Goal: Task Accomplishment & Management: Complete application form

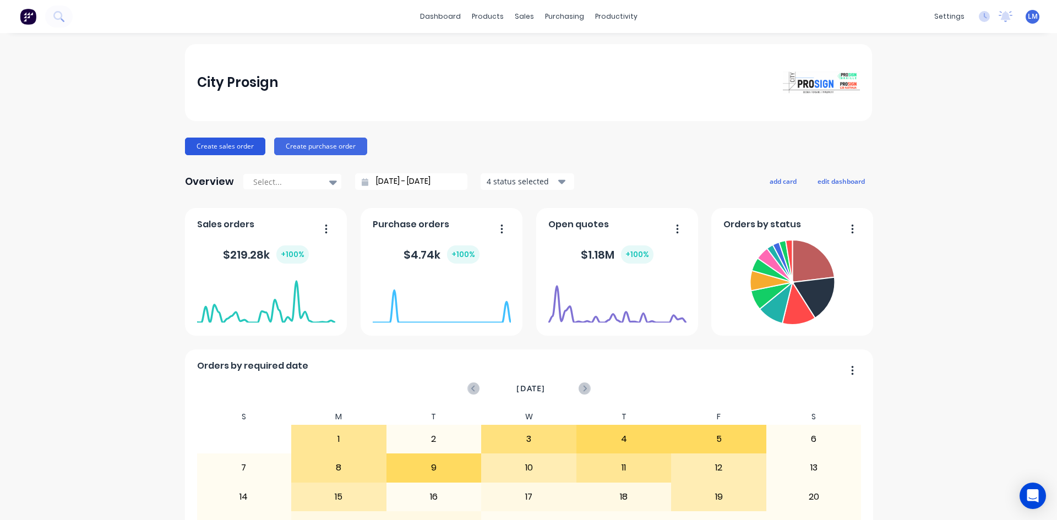
click at [215, 150] on button "Create sales order" at bounding box center [225, 147] width 80 height 18
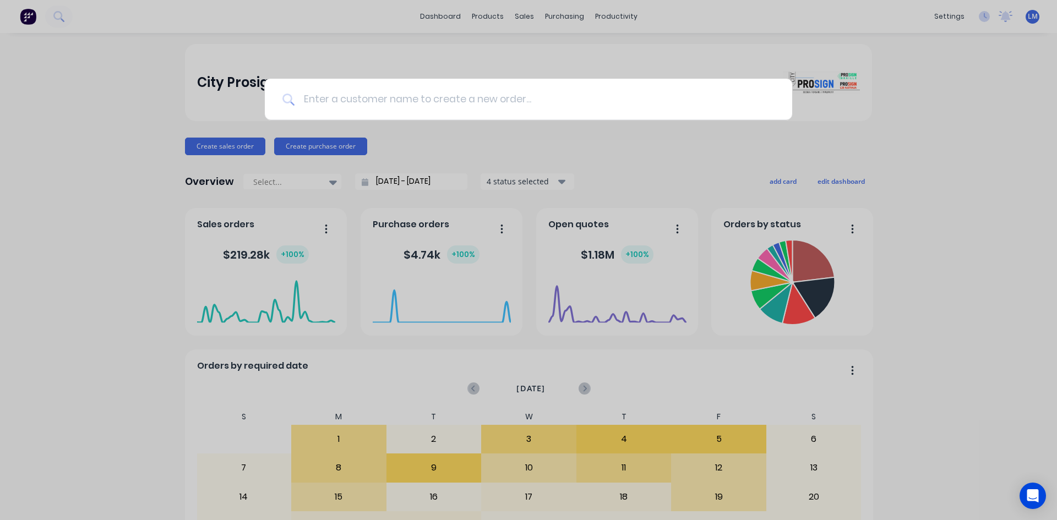
click at [369, 95] on input at bounding box center [535, 99] width 480 height 41
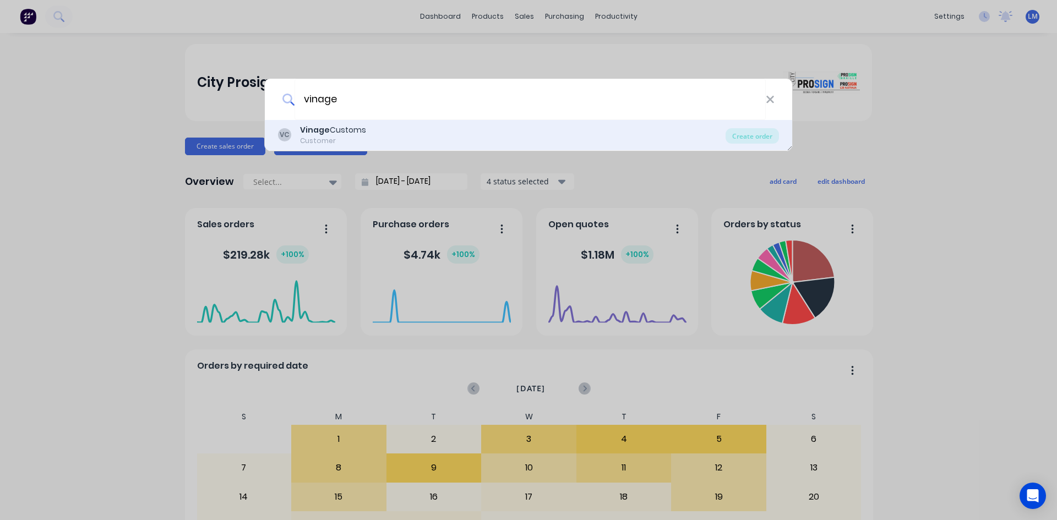
type input "vinage"
click at [323, 138] on div "Customer" at bounding box center [333, 141] width 66 height 10
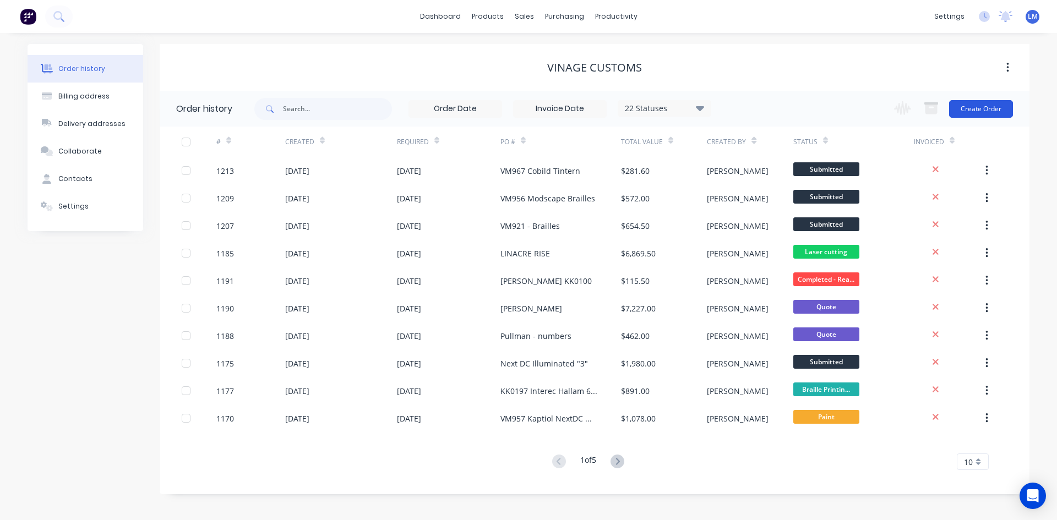
click at [971, 105] on button "Create Order" at bounding box center [981, 109] width 64 height 18
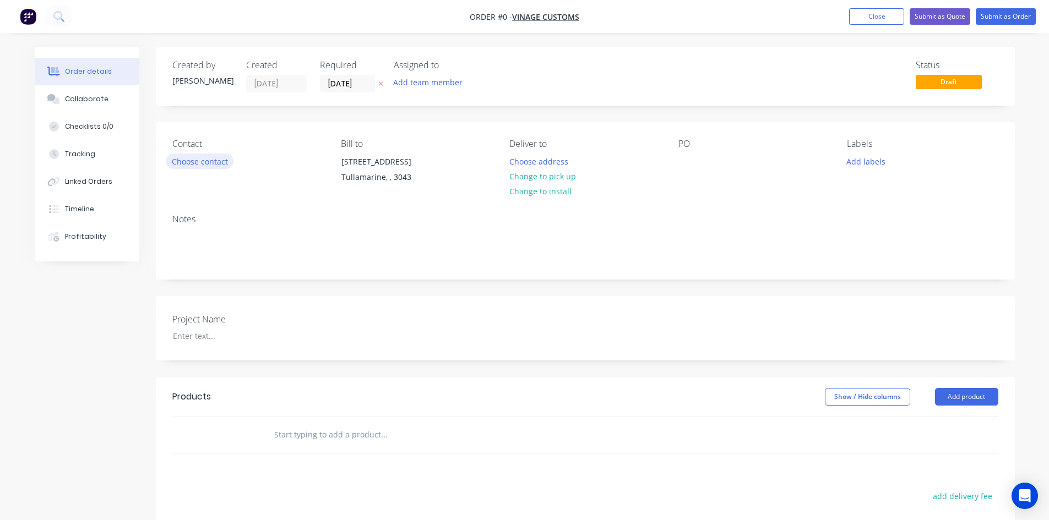
click at [212, 164] on button "Choose contact" at bounding box center [200, 161] width 68 height 15
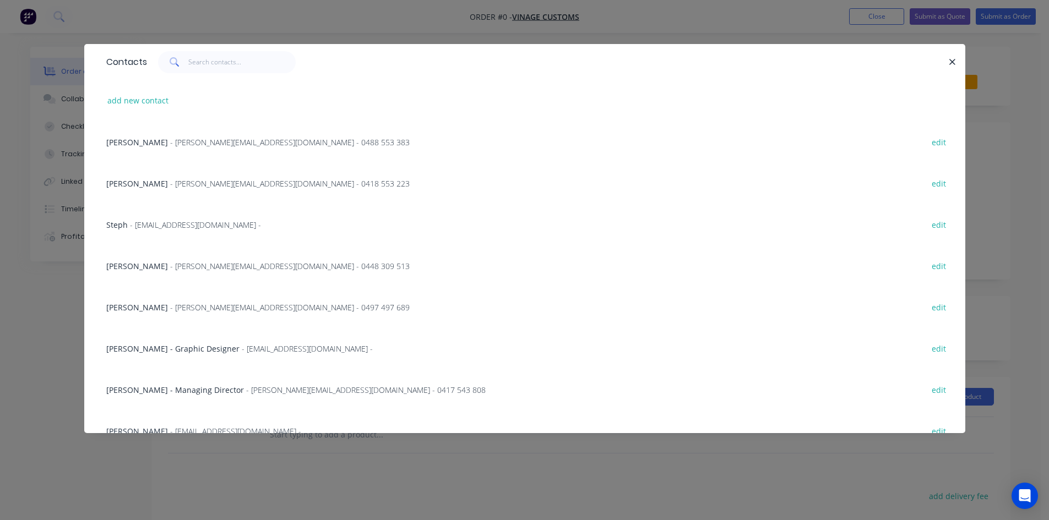
click at [207, 389] on span "[PERSON_NAME] - Managing Director" at bounding box center [175, 390] width 138 height 10
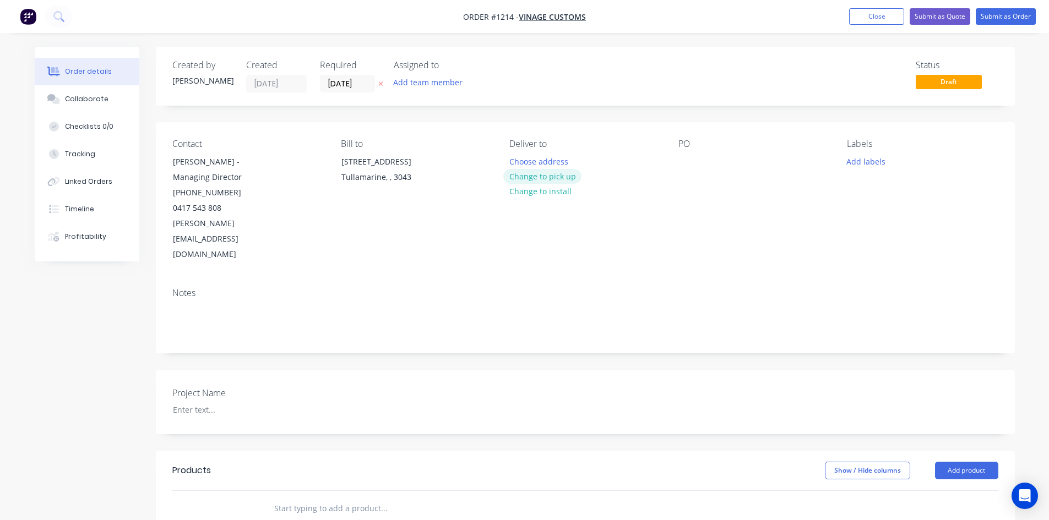
click at [566, 179] on button "Change to pick up" at bounding box center [542, 176] width 78 height 15
click at [691, 166] on div at bounding box center [687, 162] width 18 height 16
paste div
click at [200, 402] on div at bounding box center [233, 410] width 138 height 16
paste div
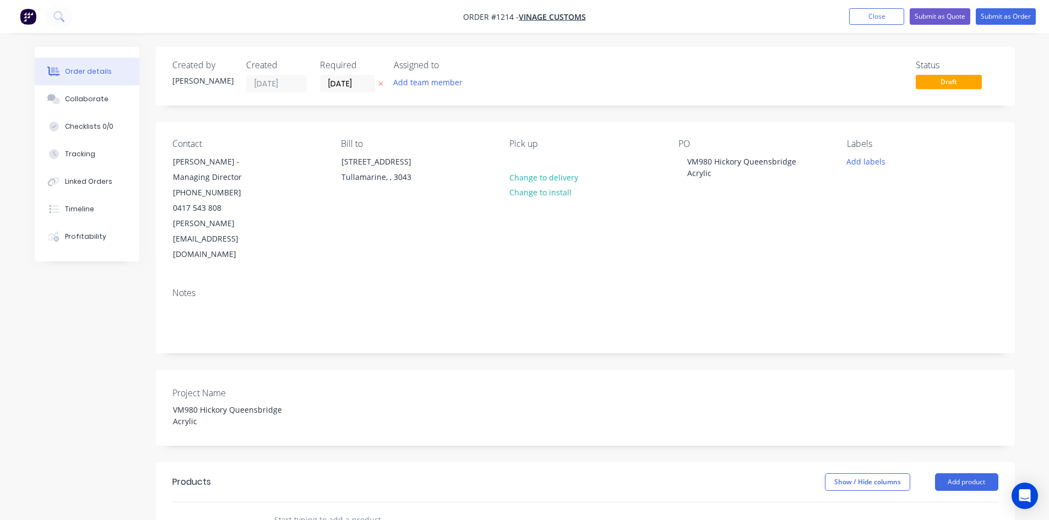
click at [439, 473] on div "Show / Hide columns Add product" at bounding box center [672, 482] width 650 height 18
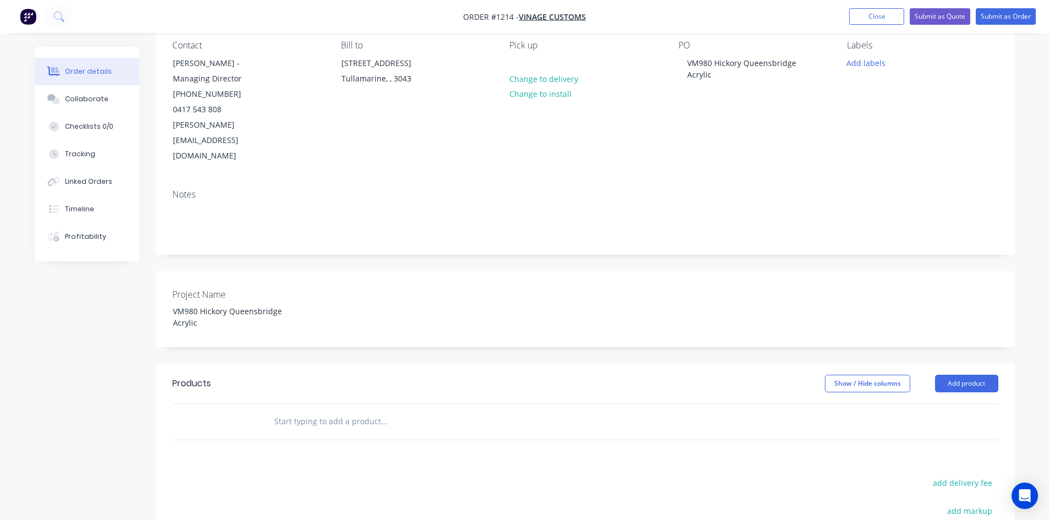
scroll to position [110, 0]
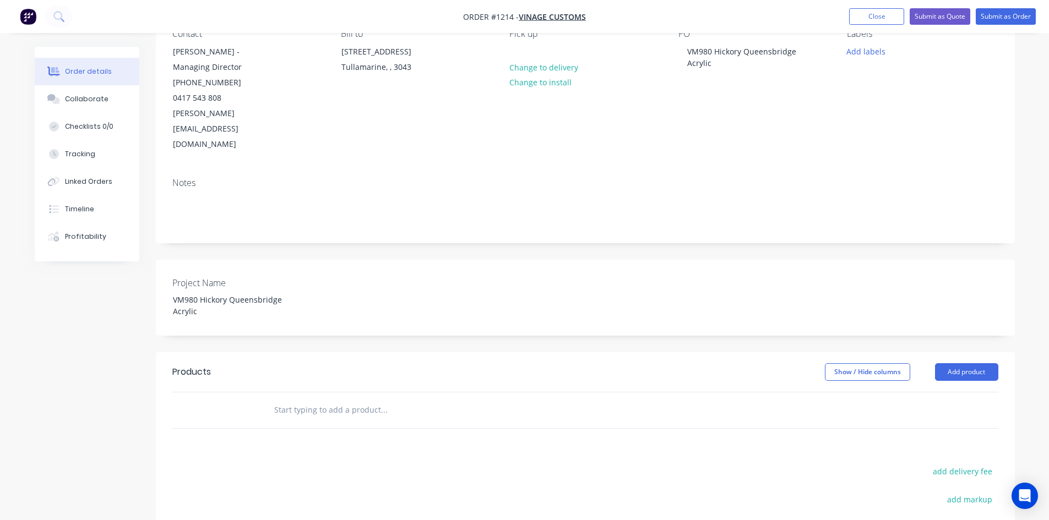
click at [321, 399] on input "text" at bounding box center [384, 410] width 220 height 22
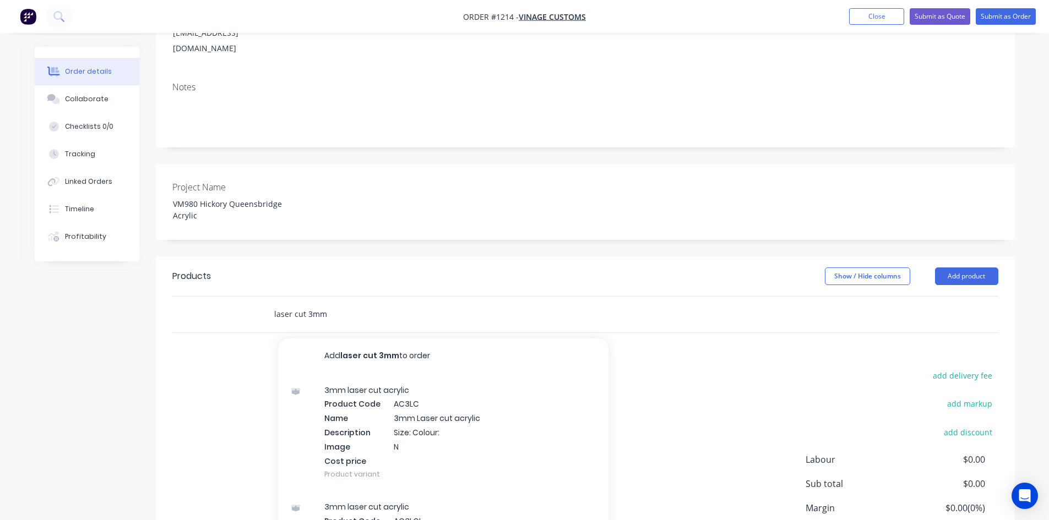
scroll to position [220, 0]
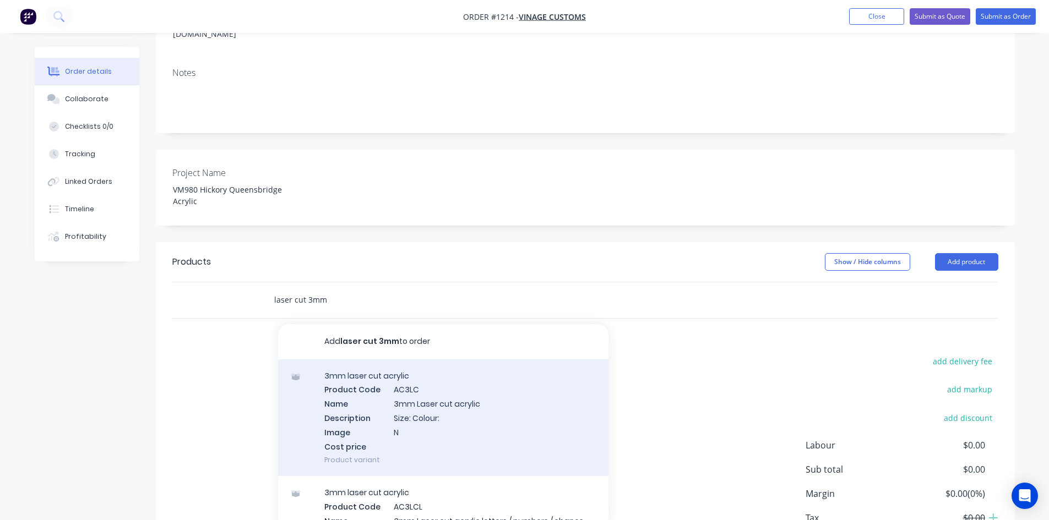
type input "laser cut 3mm"
click at [441, 365] on div "3mm laser cut acrylic Product Code AC3LC Name 3mm Laser cut acrylic Description…" at bounding box center [443, 417] width 330 height 117
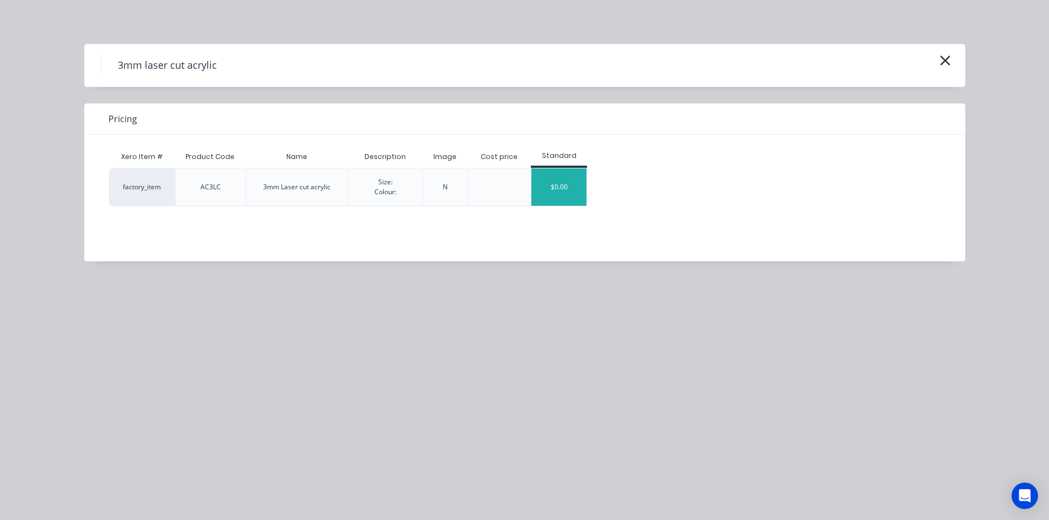
click at [550, 185] on div "$0.00" at bounding box center [558, 186] width 55 height 37
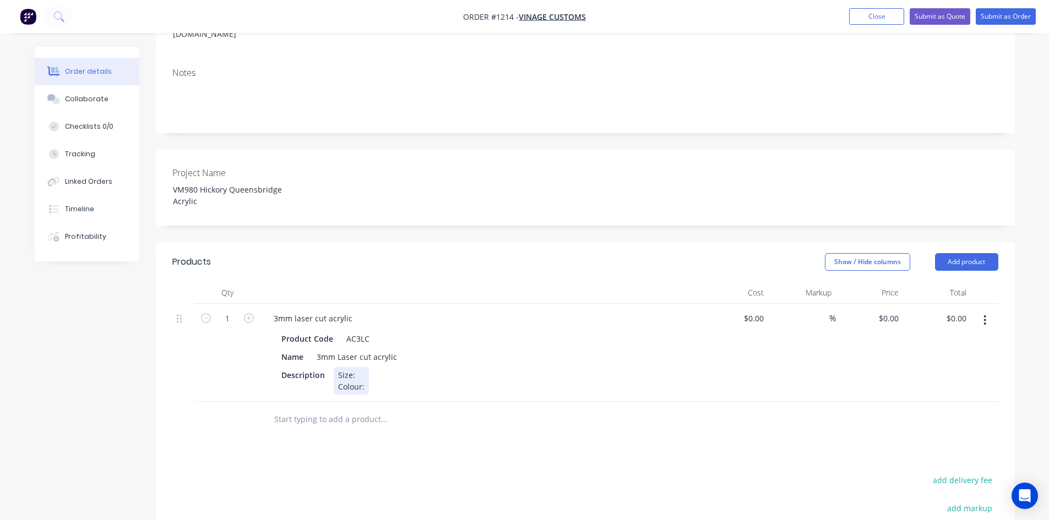
click at [373, 367] on div "Description Size: Colour:" at bounding box center [478, 381] width 403 height 28
click at [376, 367] on div "Description Size: Colour:" at bounding box center [478, 381] width 403 height 28
click at [506, 433] on div "Products Show / Hide columns Add product Qty Cost Markup Price Total 1 3mm lase…" at bounding box center [585, 472] width 859 height 460
click at [368, 367] on div "Size: Colour: [PERSON_NAME]" at bounding box center [383, 381] width 99 height 28
click at [250, 313] on icon "button" at bounding box center [249, 318] width 10 height 10
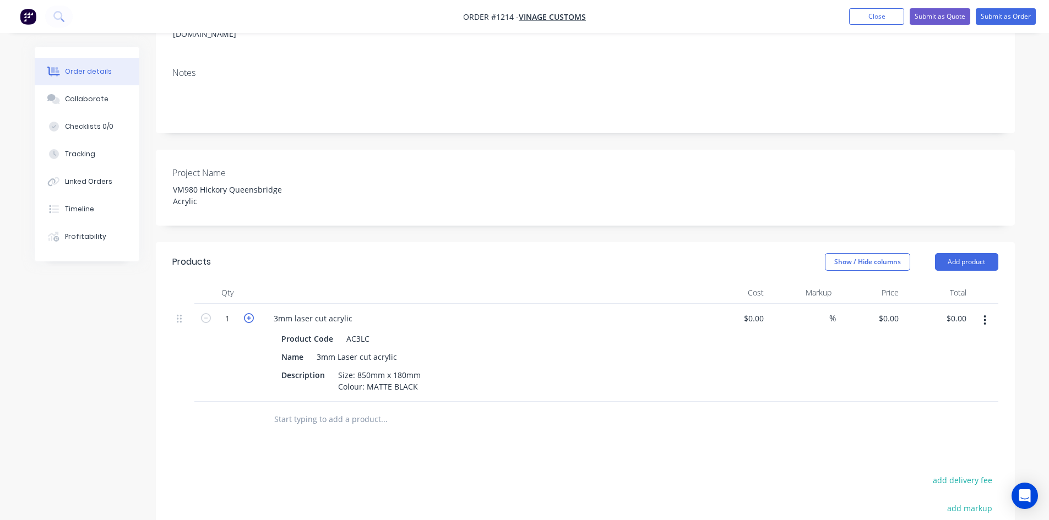
type input "2"
click at [820, 310] on input at bounding box center [822, 318] width 13 height 16
type input "50"
click at [750, 304] on div at bounding box center [735, 353] width 68 height 98
type input "$20.00"
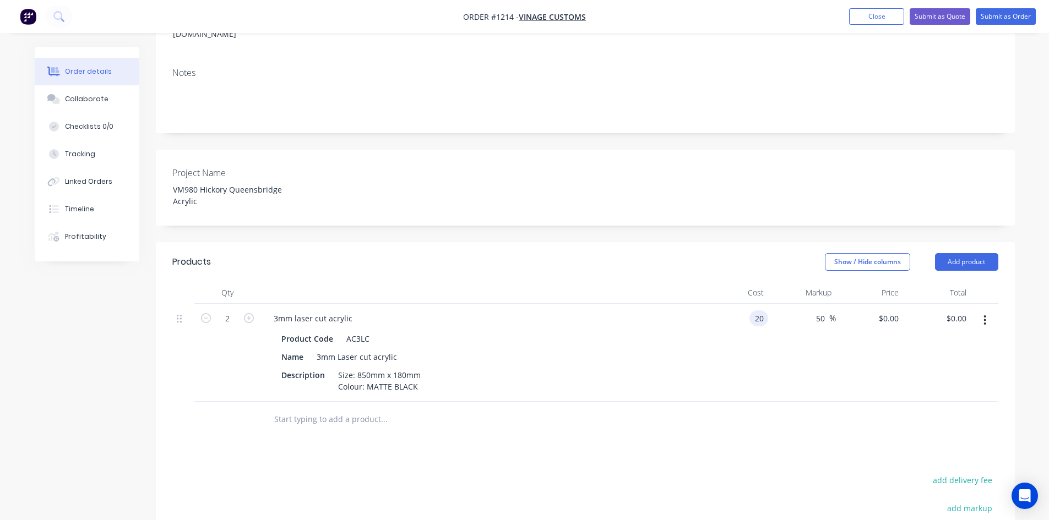
type input "$30.00"
type input "$60.00"
click at [799, 402] on div at bounding box center [585, 420] width 826 height 36
click at [749, 304] on div "20 20" at bounding box center [735, 353] width 68 height 98
type input "$25.00"
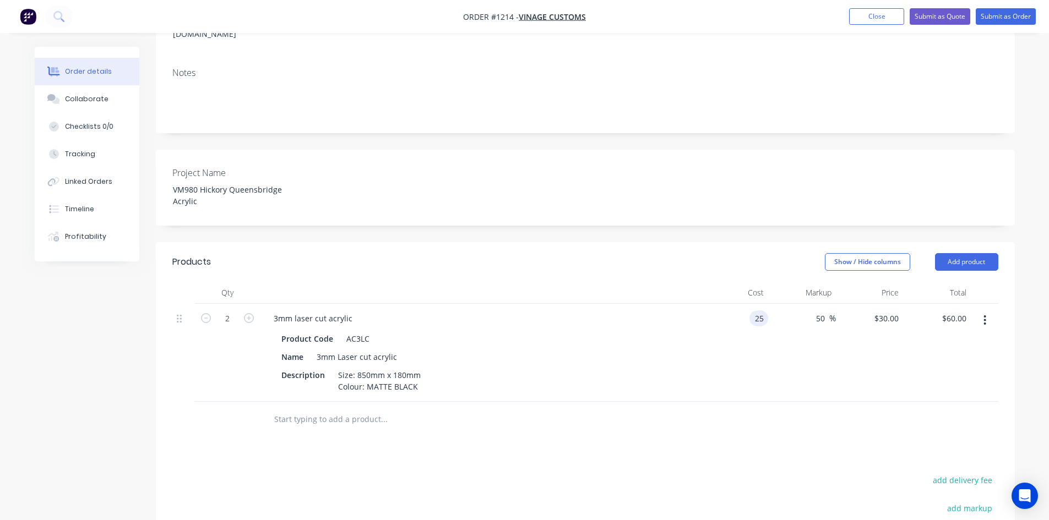
type input "$37.50"
type input "$75.00"
click at [777, 402] on div at bounding box center [585, 420] width 826 height 36
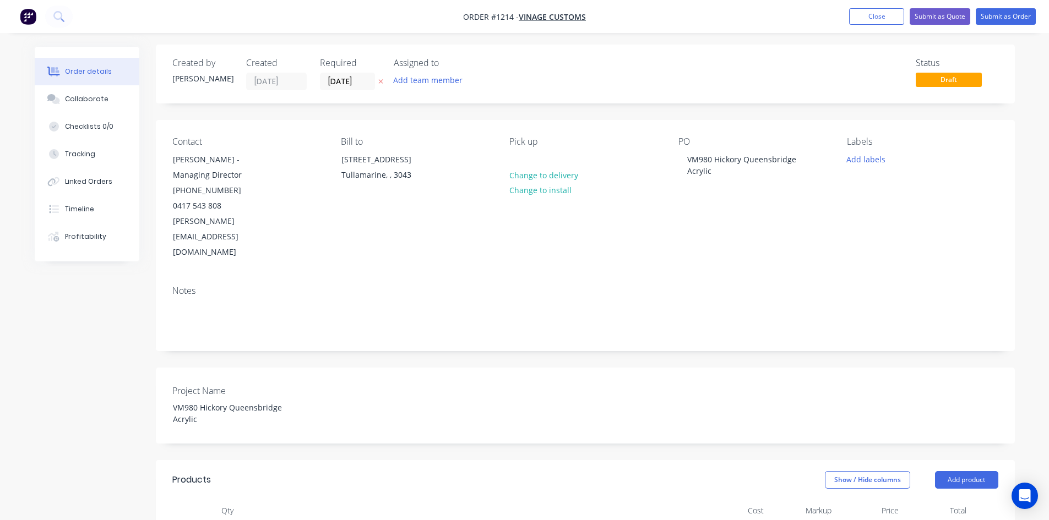
scroll to position [0, 0]
click at [1019, 22] on button "Submit as Order" at bounding box center [1005, 16] width 60 height 17
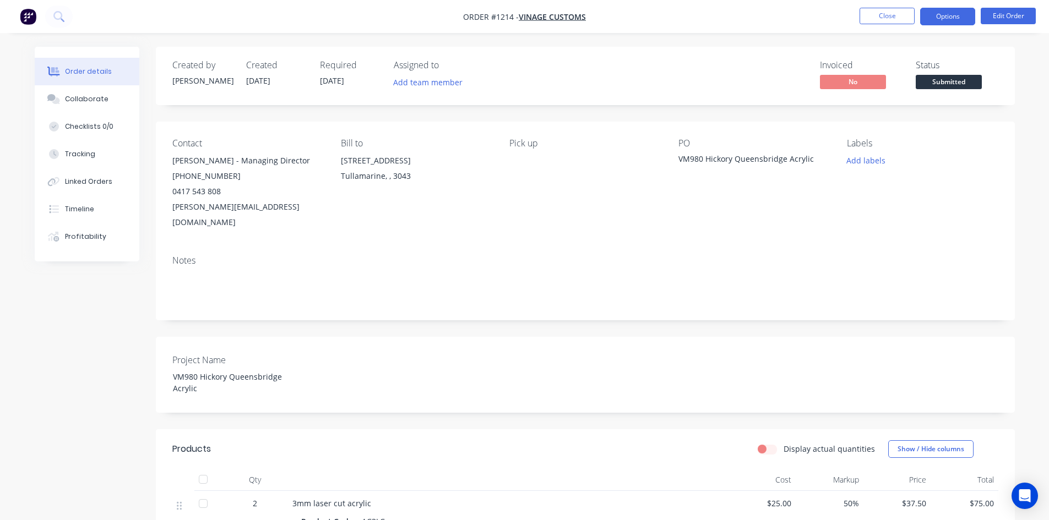
click at [950, 21] on button "Options" at bounding box center [947, 17] width 55 height 18
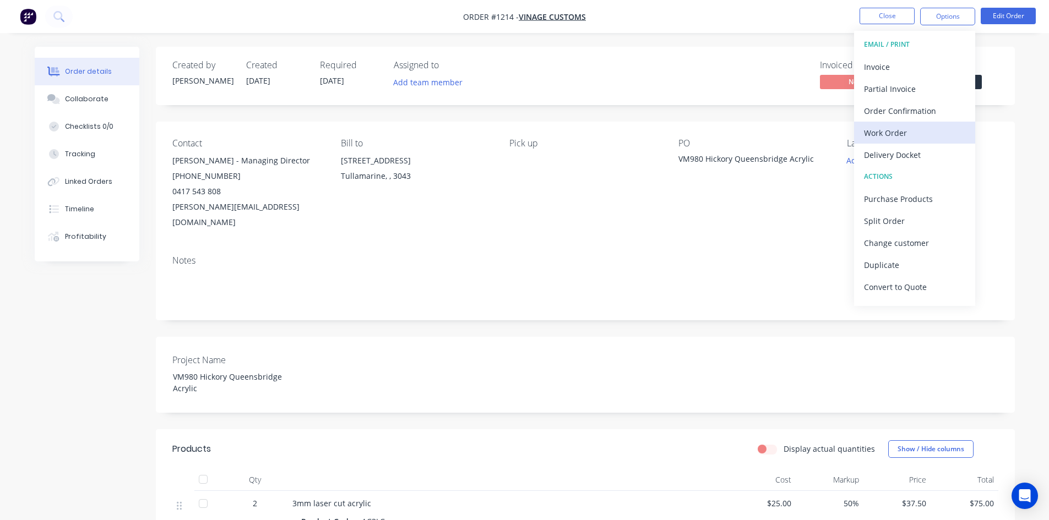
click at [889, 134] on div "Work Order" at bounding box center [914, 133] width 101 height 16
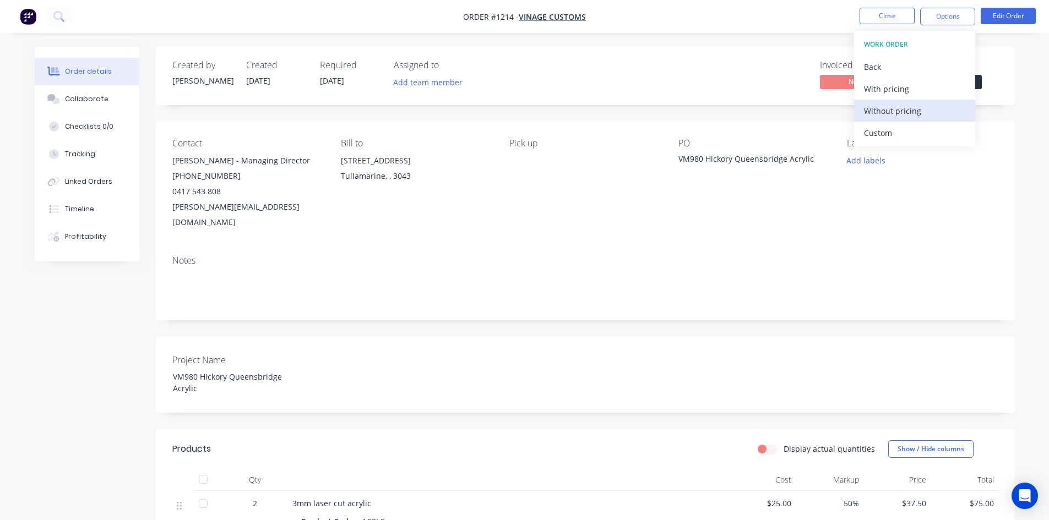
click at [887, 112] on div "Without pricing" at bounding box center [914, 111] width 101 height 16
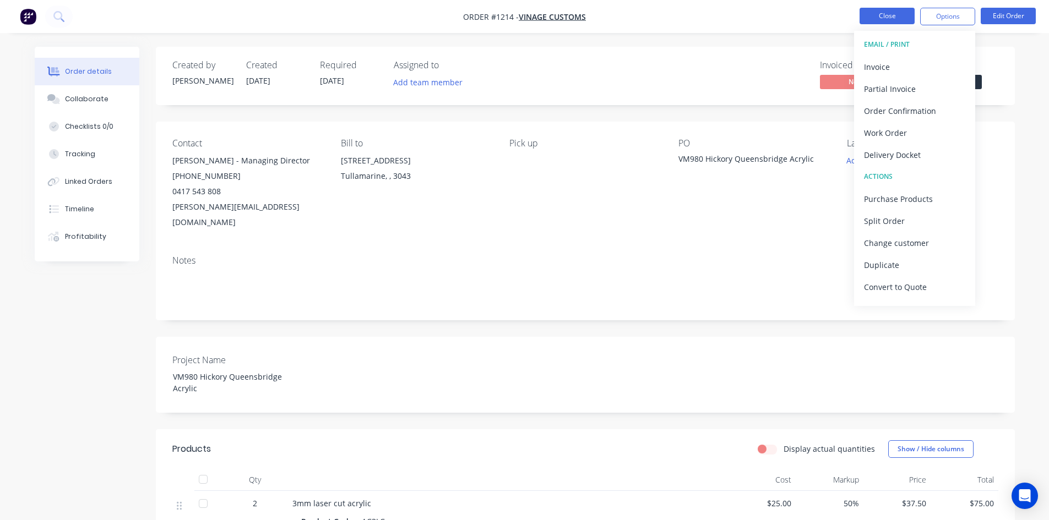
click at [876, 14] on button "Close" at bounding box center [886, 16] width 55 height 17
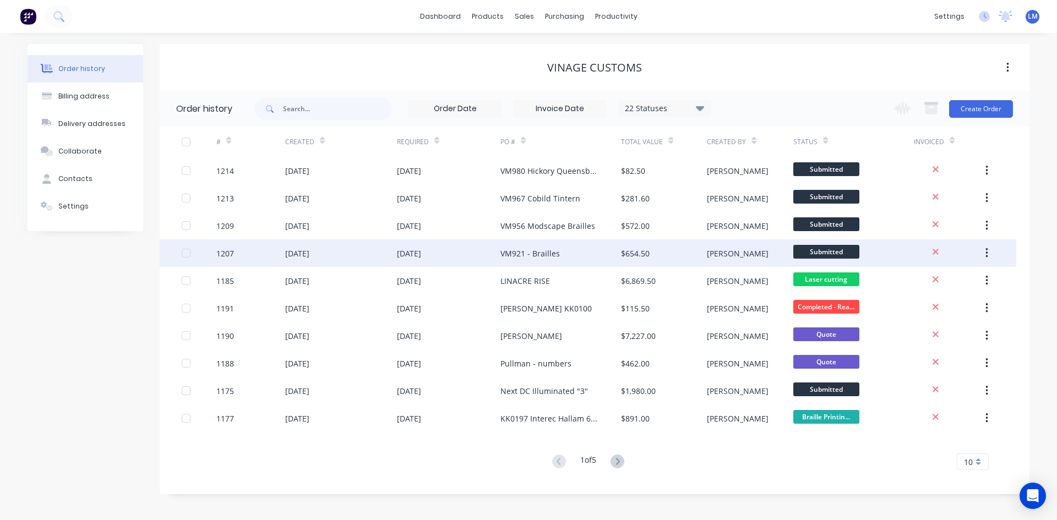
click at [478, 247] on div "[DATE]" at bounding box center [448, 253] width 103 height 28
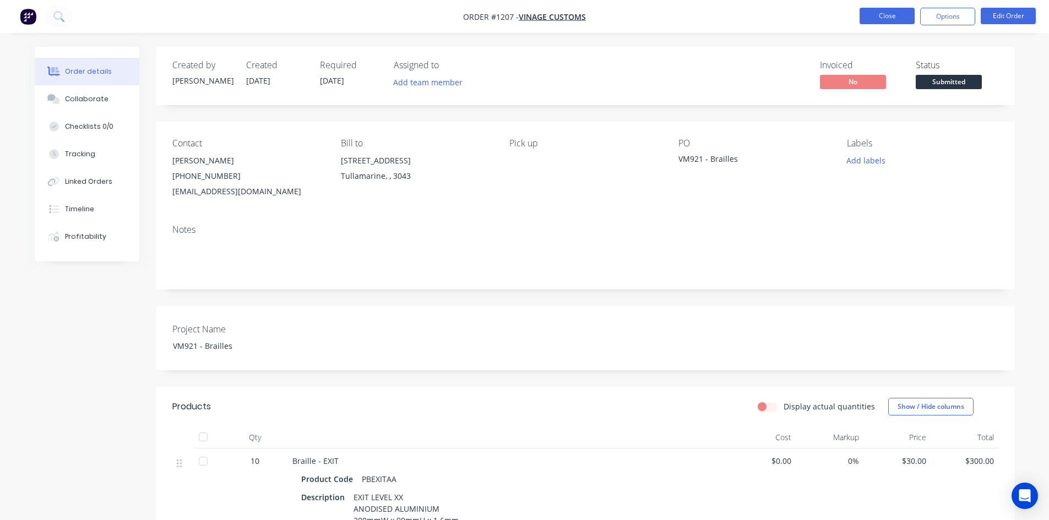
click at [888, 18] on button "Close" at bounding box center [886, 16] width 55 height 17
